Goal: Transaction & Acquisition: Obtain resource

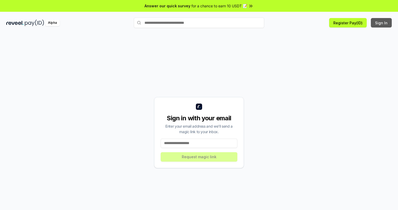
click at [382, 23] on button "Sign In" at bounding box center [381, 22] width 21 height 9
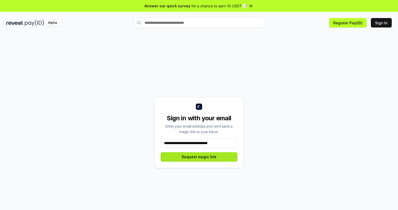
type input "**********"
click at [199, 156] on button "Request magic link" at bounding box center [199, 156] width 77 height 9
